Goal: Entertainment & Leisure: Consume media (video, audio)

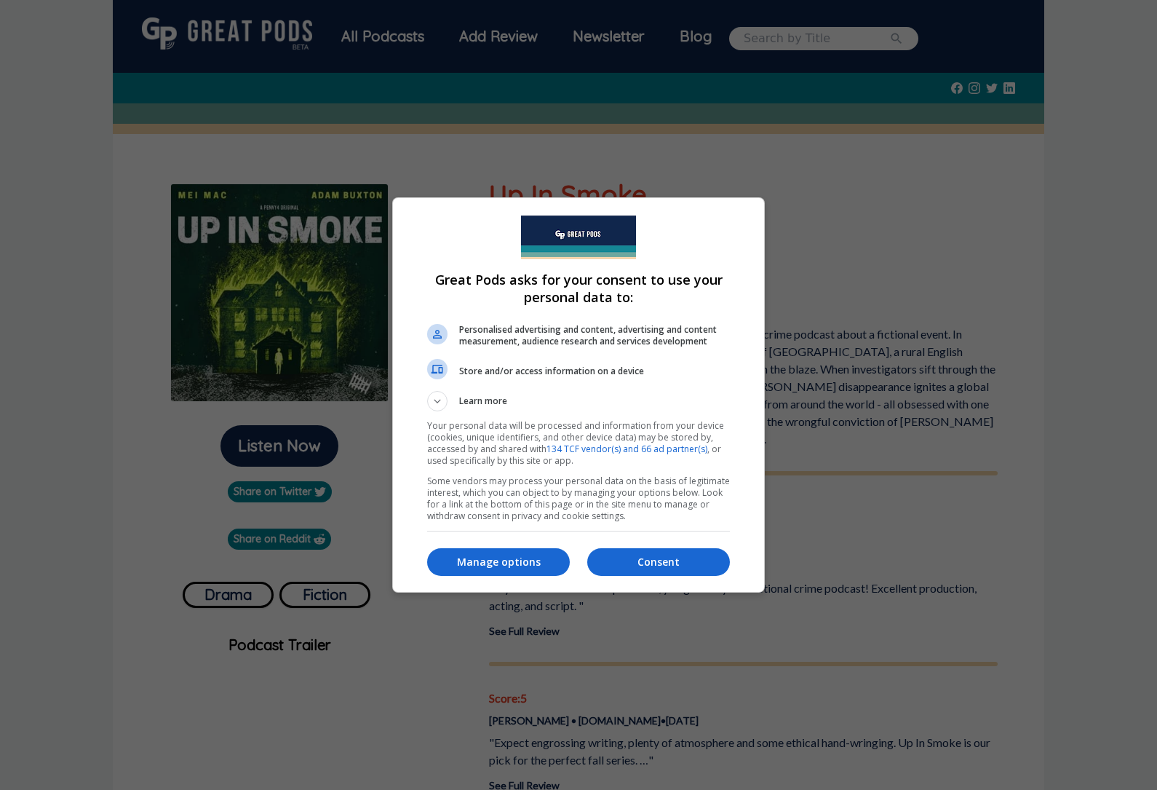
click at [511, 561] on p "Manage options" at bounding box center [498, 562] width 143 height 15
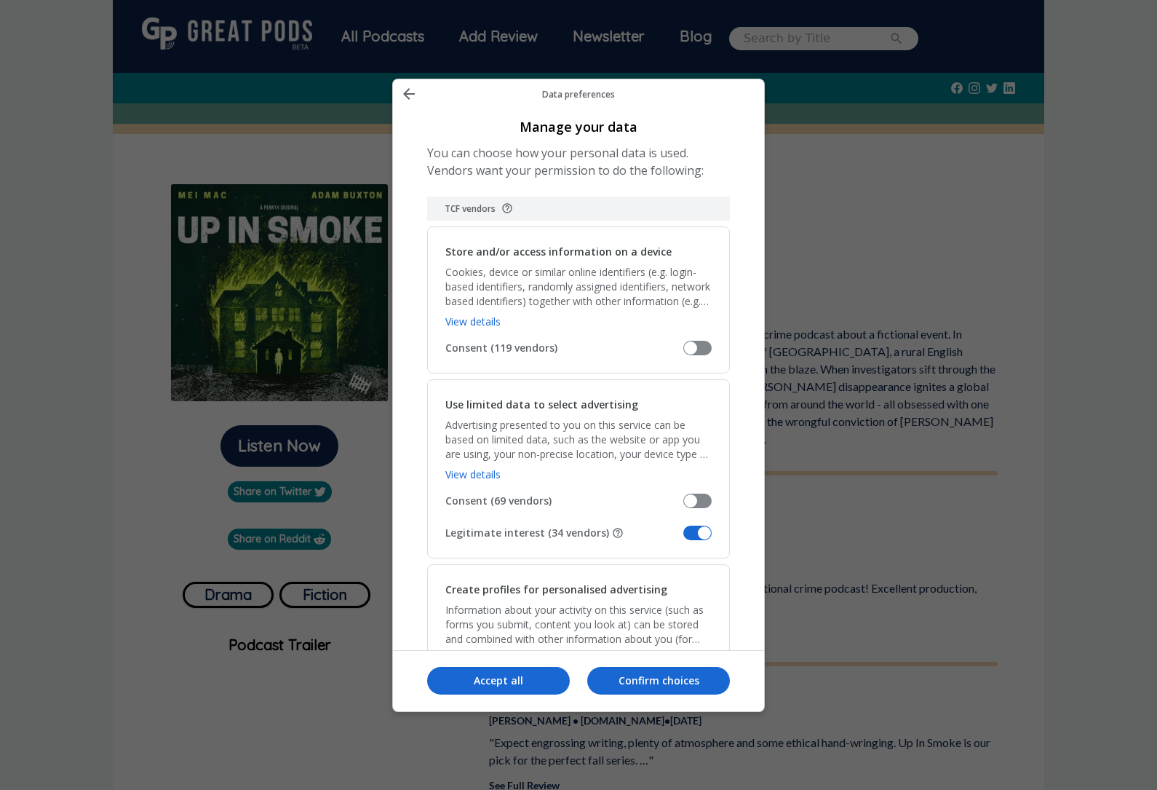
click at [698, 526] on span "Manage your data" at bounding box center [698, 533] width 28 height 15
click at [684, 538] on input "Legitimate interest (34 vendors)" at bounding box center [684, 538] width 0 height 0
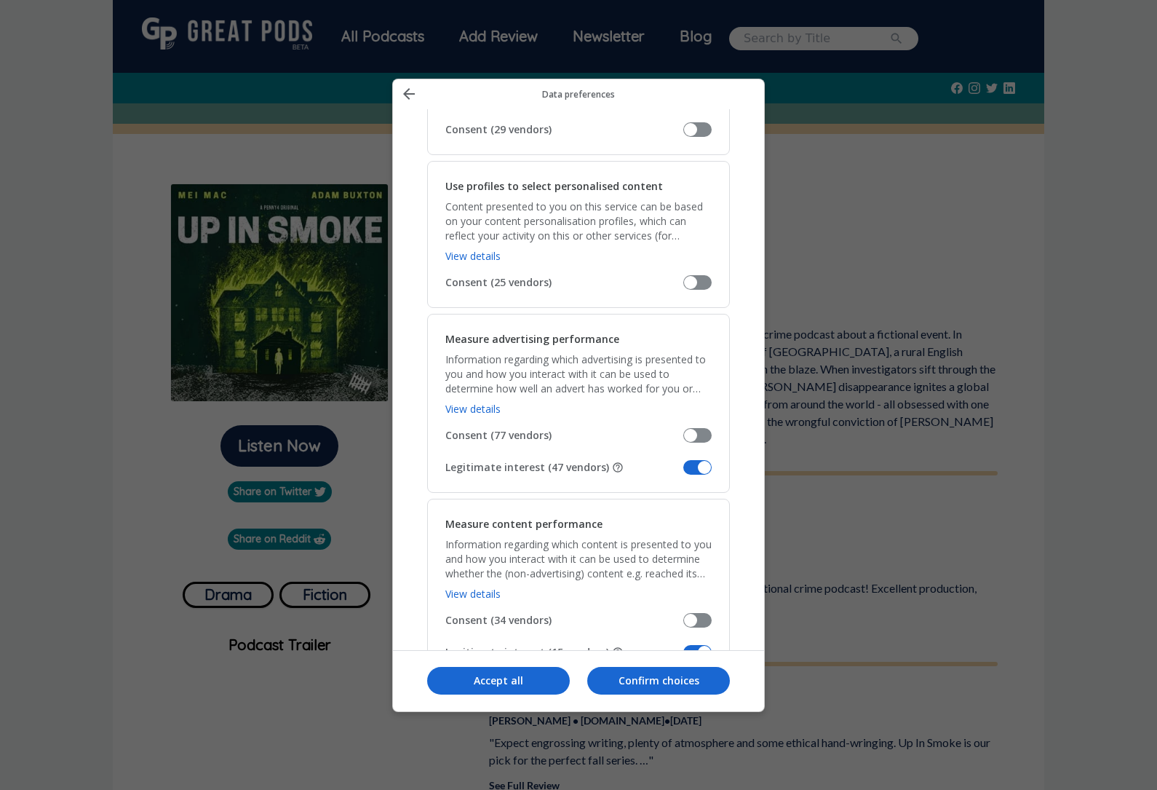
scroll to position [860, 0]
click at [706, 462] on span "Manage your data" at bounding box center [698, 469] width 28 height 15
click at [684, 474] on input "Legitimate interest (47 vendors)" at bounding box center [684, 474] width 0 height 0
click at [705, 646] on span "Manage your data" at bounding box center [698, 653] width 28 height 15
click at [684, 659] on input "Legitimate interest (15 vendors)" at bounding box center [684, 659] width 0 height 0
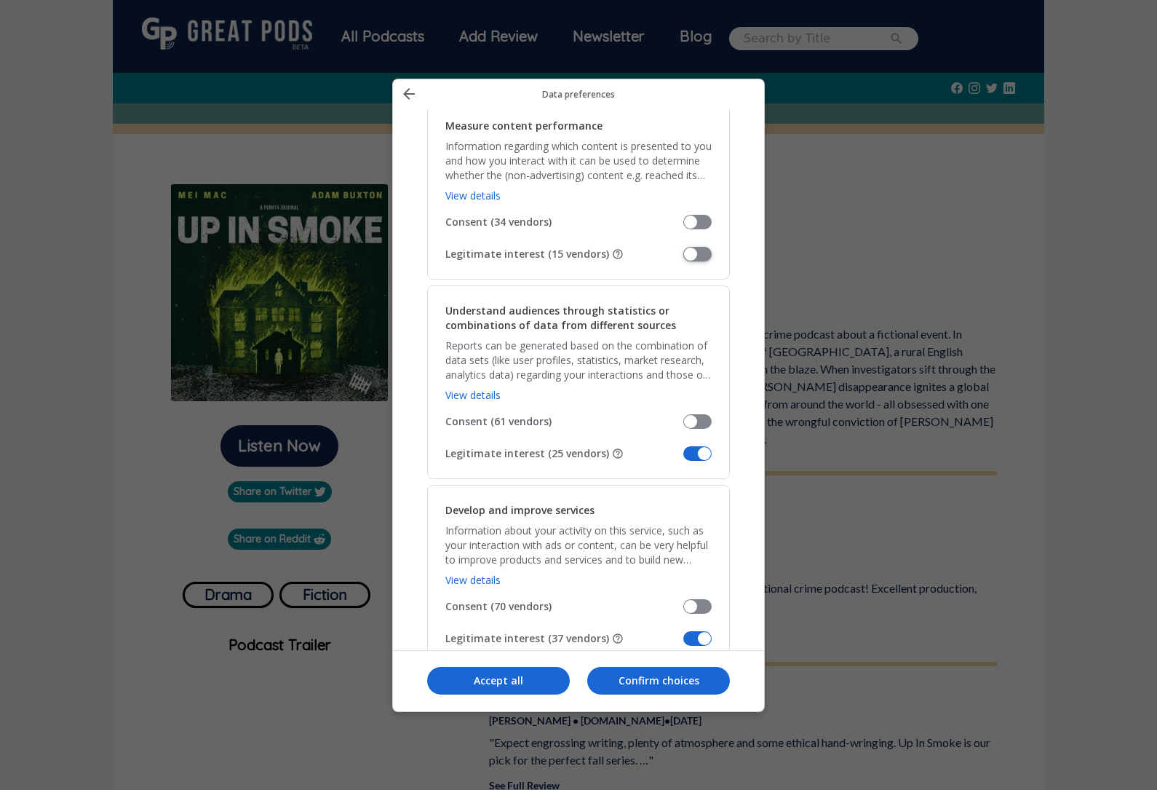
scroll to position [1290, 0]
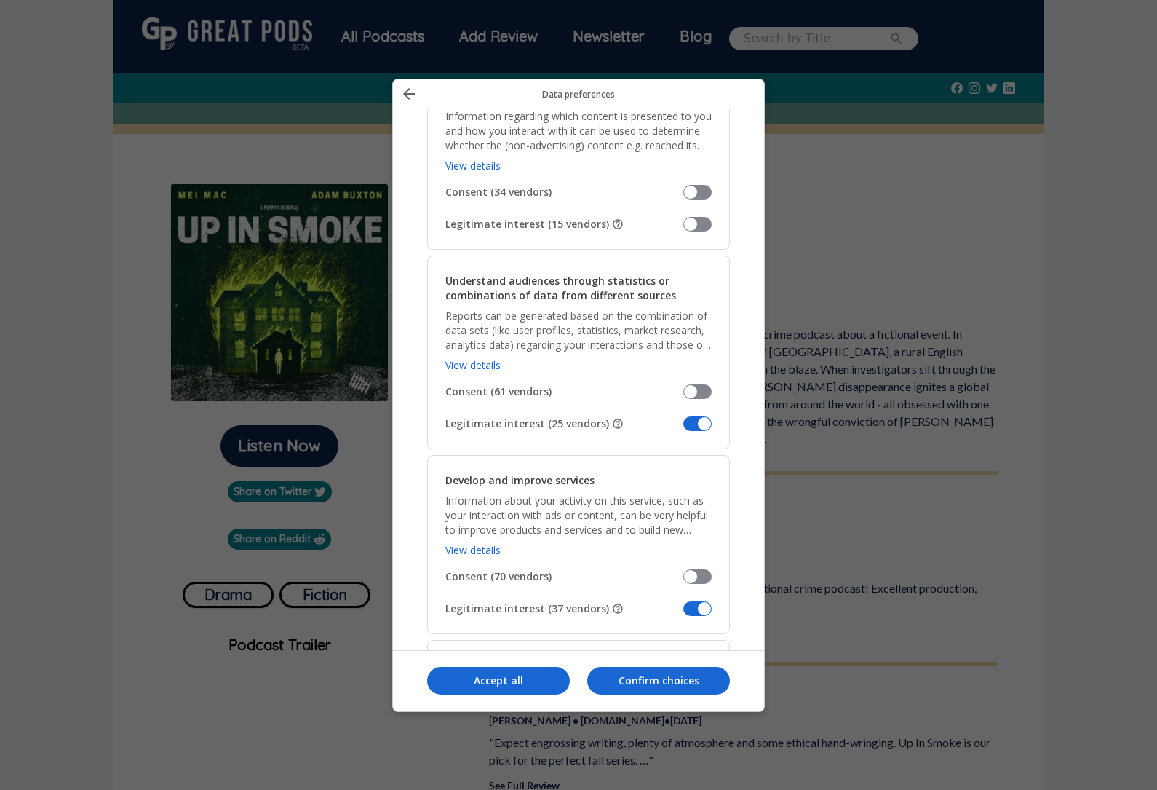
click at [701, 416] on span "Manage your data" at bounding box center [698, 423] width 28 height 15
click at [684, 429] on input "Legitimate interest (25 vendors)" at bounding box center [684, 429] width 0 height 0
click at [515, 473] on h2 "Develop and improve services" at bounding box center [519, 480] width 149 height 15
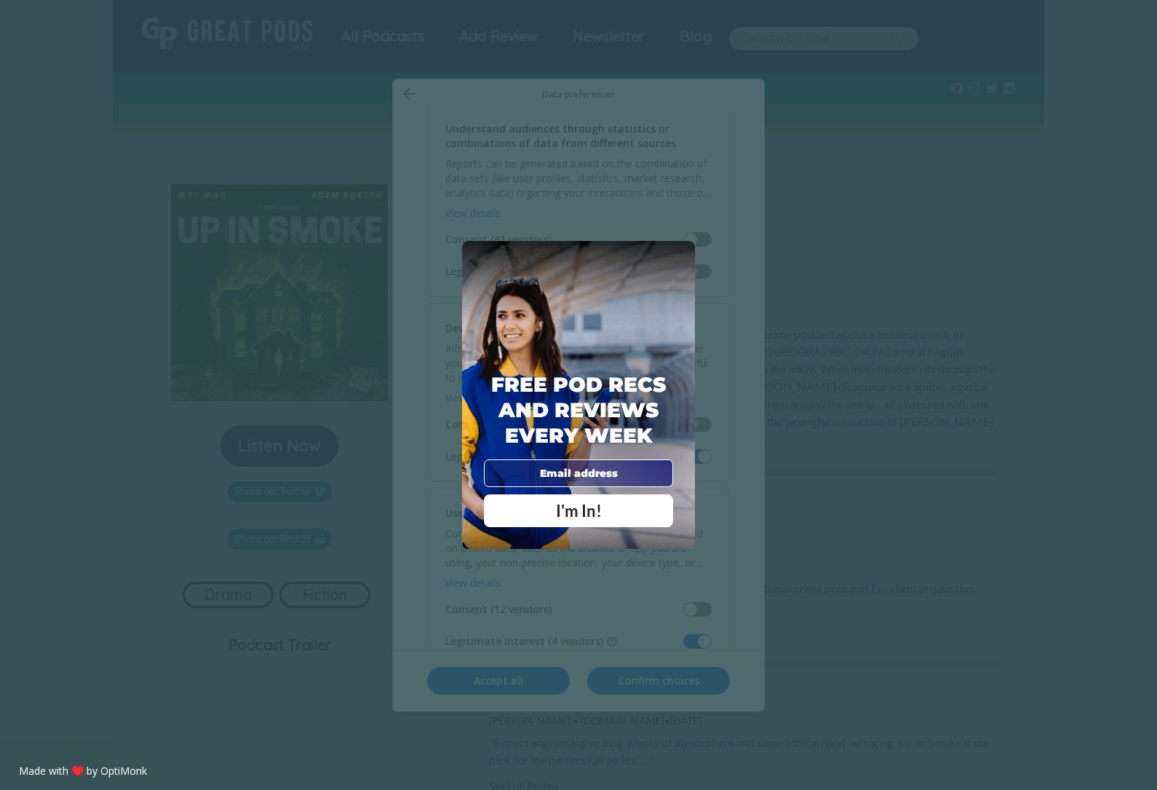
scroll to position [1453, 0]
click at [678, 264] on span "X" at bounding box center [680, 256] width 10 height 15
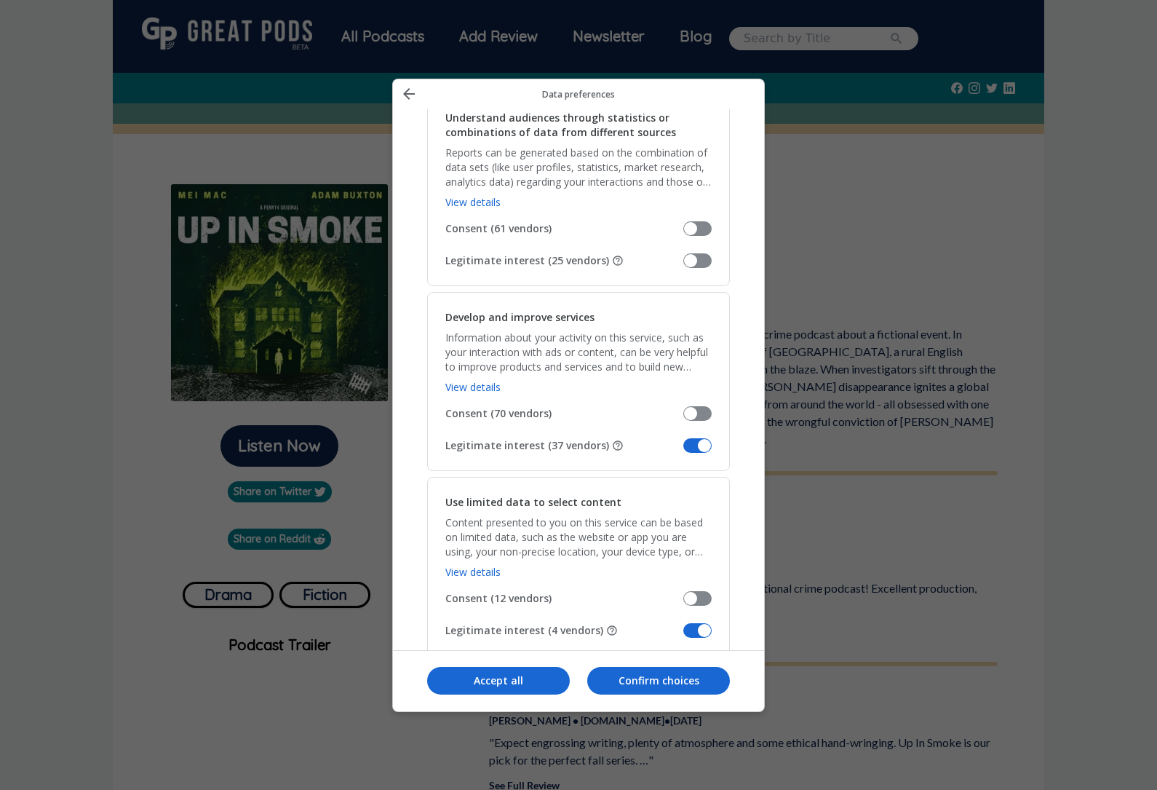
click at [690, 623] on span "Manage your data" at bounding box center [698, 630] width 28 height 15
click at [684, 635] on input "Legitimate interest (4 vendors)" at bounding box center [684, 635] width 0 height 0
click at [705, 438] on span "Manage your data" at bounding box center [698, 445] width 28 height 15
click at [684, 451] on input "Legitimate interest (37 vendors)" at bounding box center [684, 451] width 0 height 0
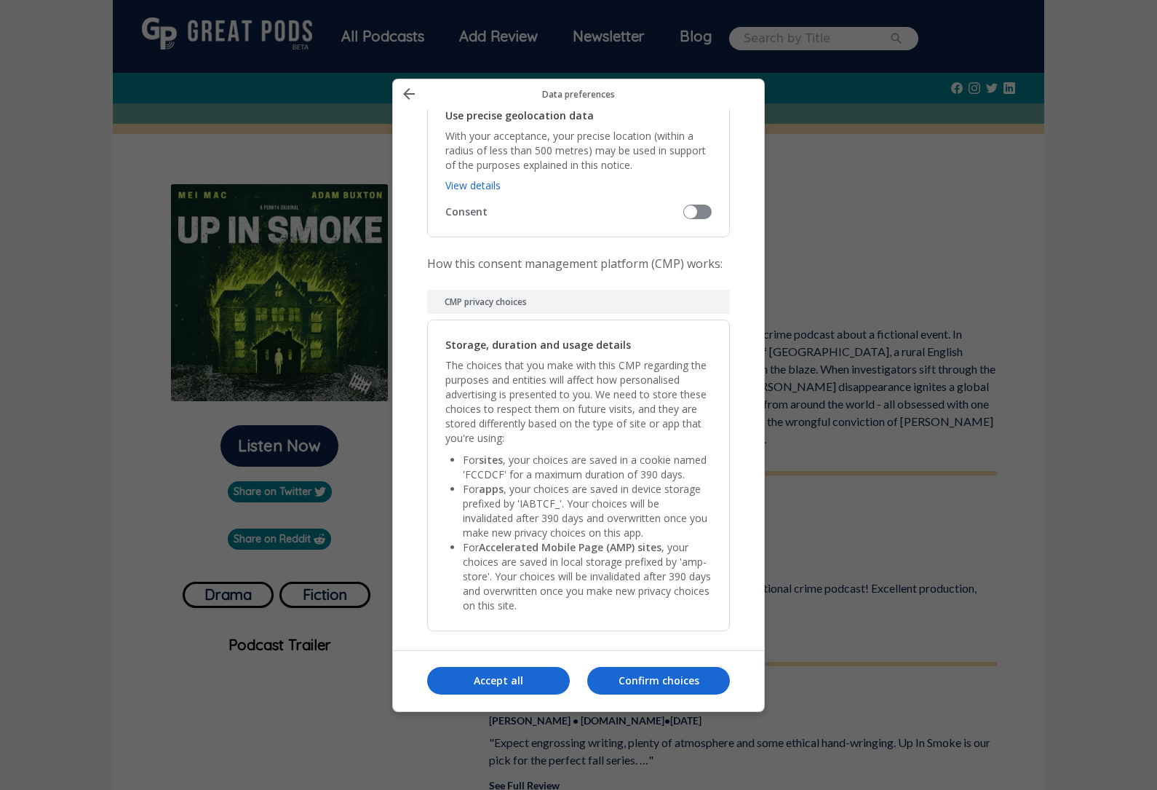
scroll to position [2827, 0]
click at [662, 688] on button "Confirm choices" at bounding box center [658, 681] width 143 height 28
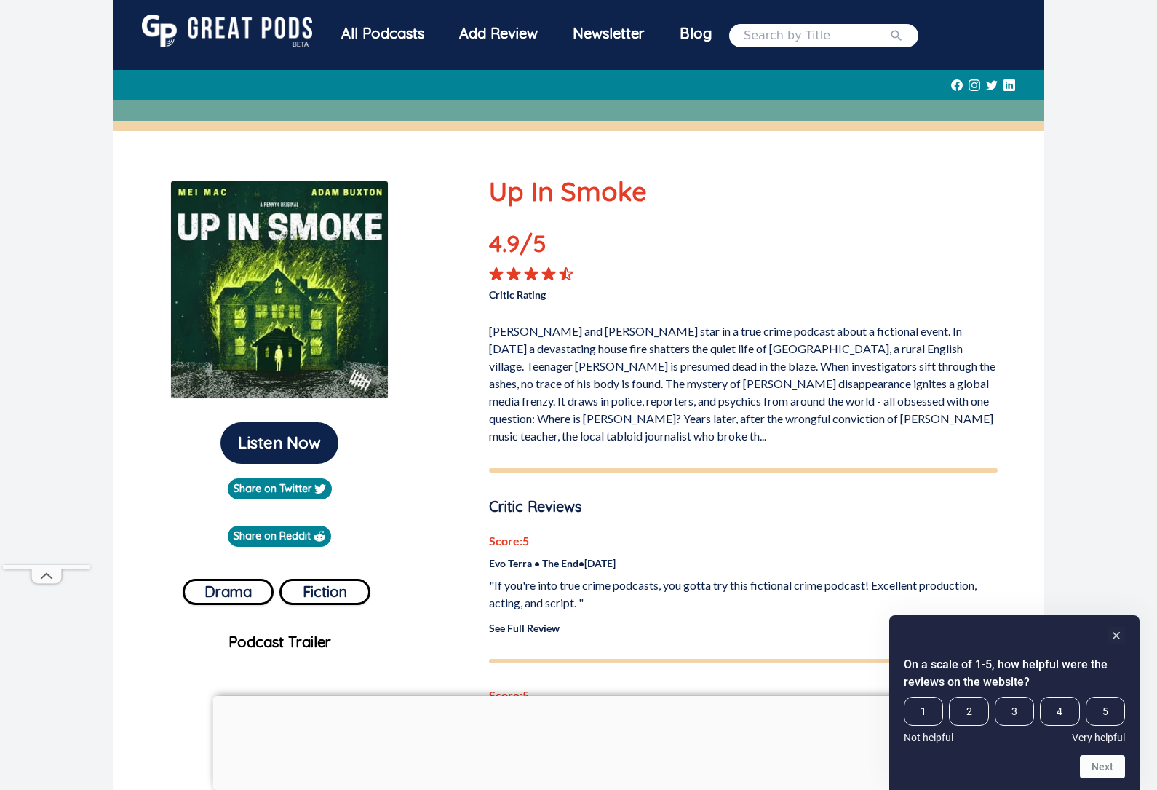
scroll to position [0, 0]
